Goal: Check status: Check status

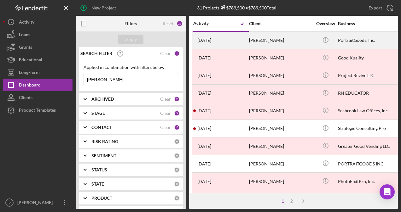
click at [281, 41] on div "[PERSON_NAME]" at bounding box center [280, 40] width 63 height 17
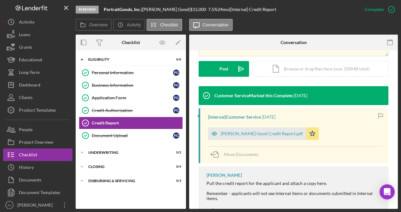
scroll to position [163, 0]
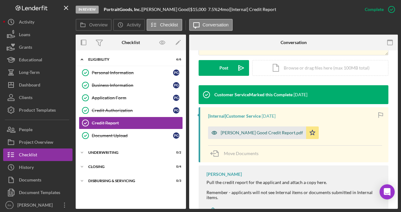
click at [246, 133] on div "[PERSON_NAME] Good Credit Report.pdf" at bounding box center [262, 132] width 82 height 5
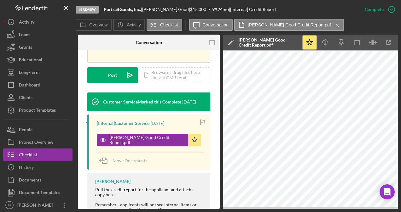
scroll to position [0, 125]
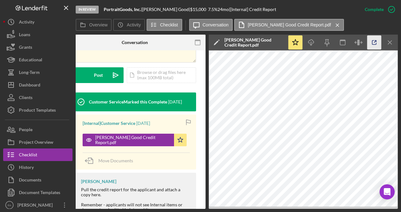
click at [373, 44] on icon "button" at bounding box center [374, 43] width 4 height 4
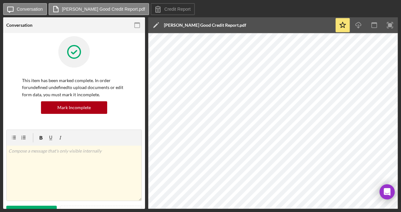
click at [127, 54] on div "This item has been marked complete. In order for undefined undefined to upload …" at bounding box center [74, 83] width 136 height 94
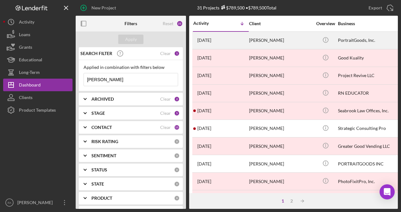
click at [255, 40] on div "[PERSON_NAME]" at bounding box center [280, 40] width 63 height 17
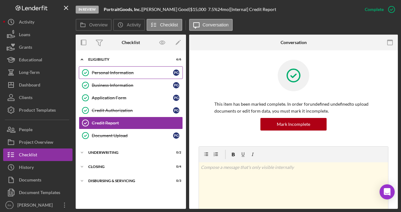
click at [143, 70] on div "Personal Information" at bounding box center [132, 72] width 81 height 5
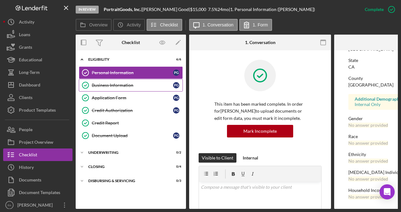
click at [108, 84] on div "Business Information" at bounding box center [132, 85] width 81 height 5
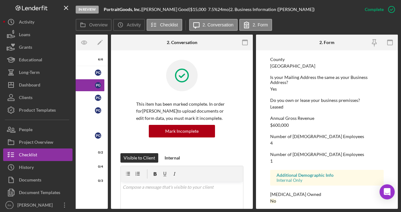
scroll to position [323, 0]
